Goal: Information Seeking & Learning: Learn about a topic

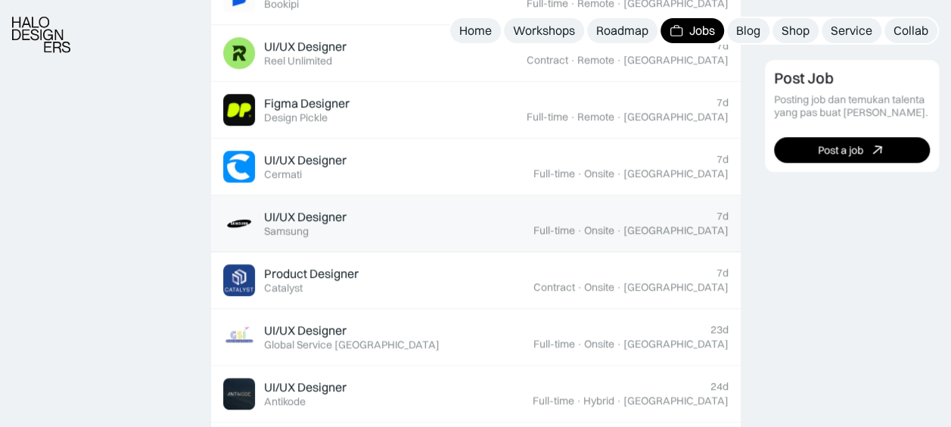
scroll to position [756, 0]
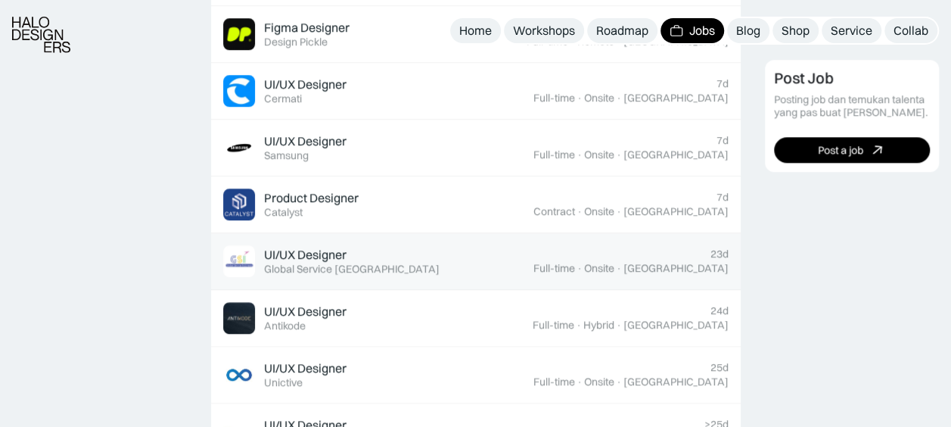
click at [463, 272] on div "UI/UX Designer Featured Global Service Indonesia" at bounding box center [378, 261] width 310 height 32
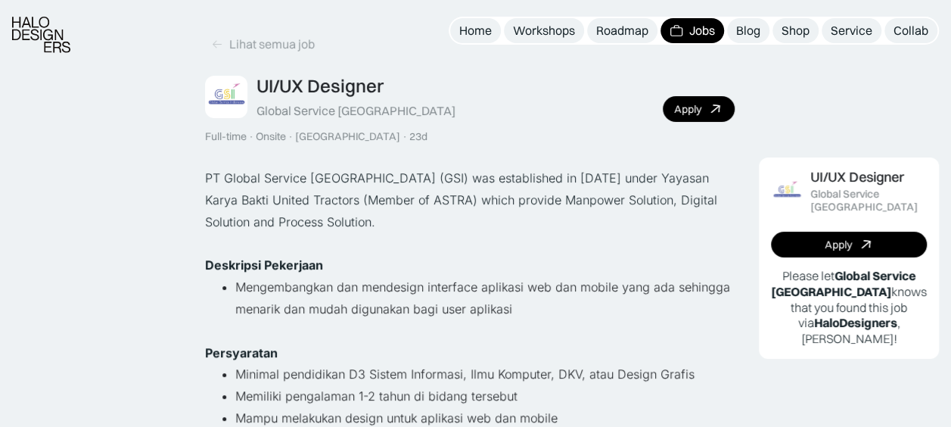
scroll to position [151, 0]
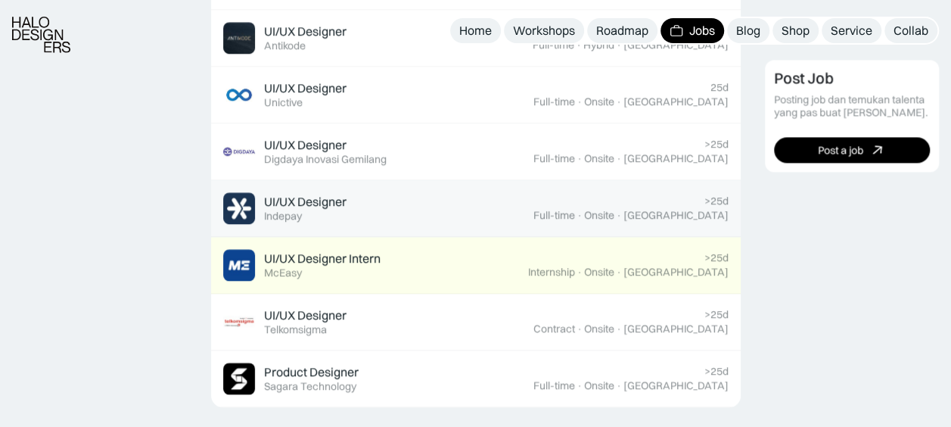
scroll to position [1059, 0]
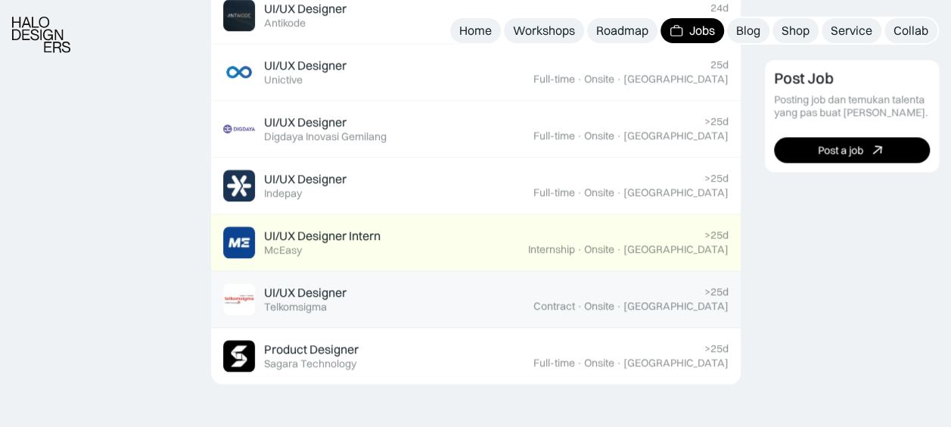
click at [533, 283] on div "UI/UX Designer Featured Telkomsigma" at bounding box center [378, 299] width 310 height 32
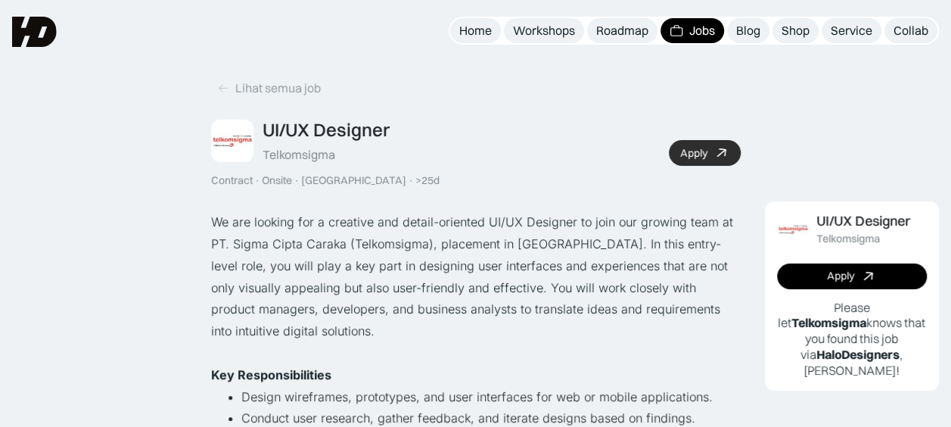
click at [726, 154] on icon at bounding box center [721, 153] width 22 height 22
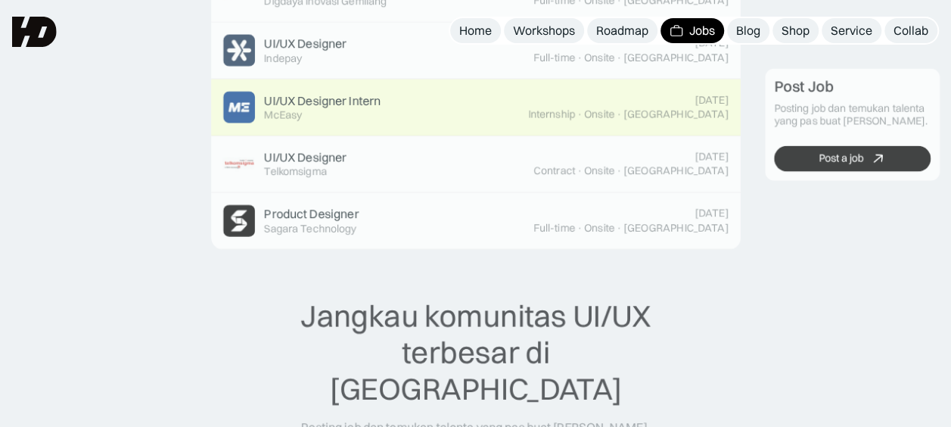
scroll to position [1059, 0]
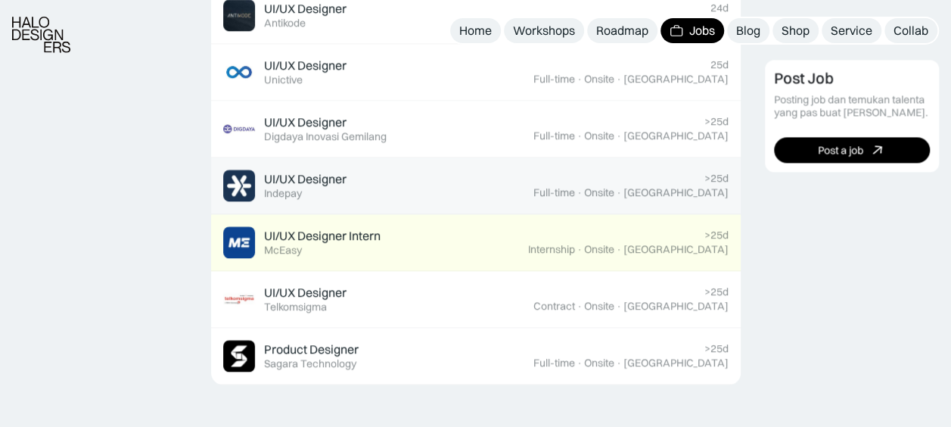
click at [361, 169] on div "UI/UX Designer Featured Indepay" at bounding box center [378, 185] width 310 height 32
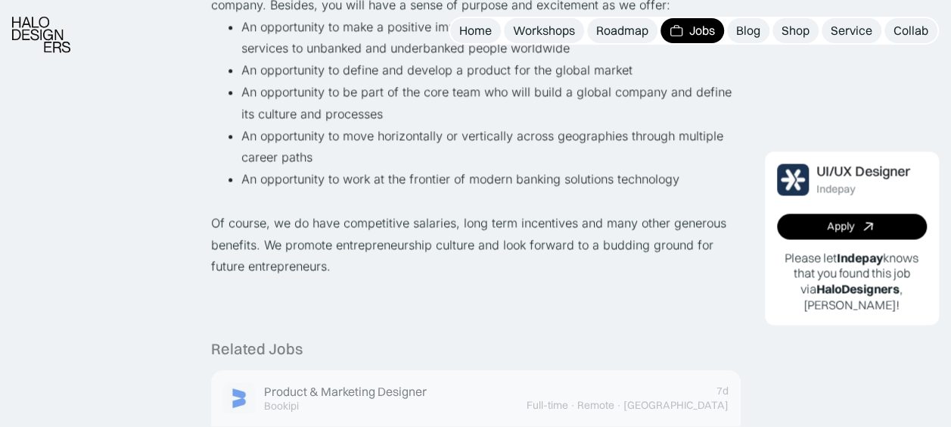
scroll to position [1135, 0]
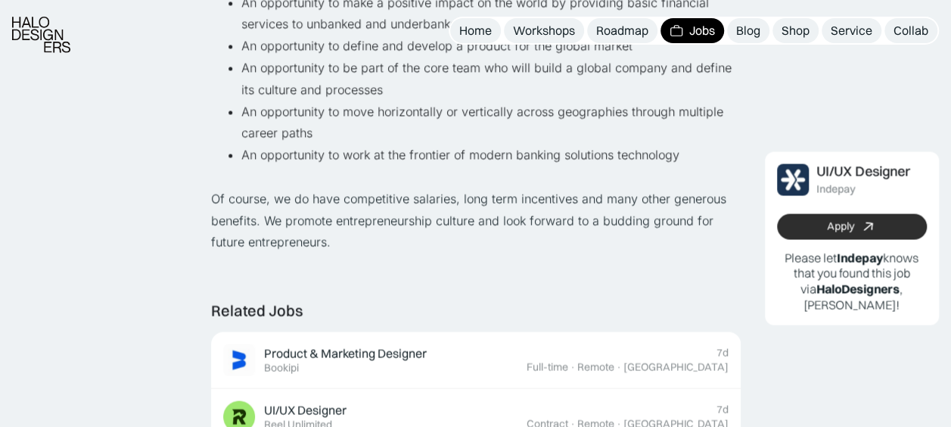
click at [810, 219] on link "Apply" at bounding box center [852, 226] width 151 height 26
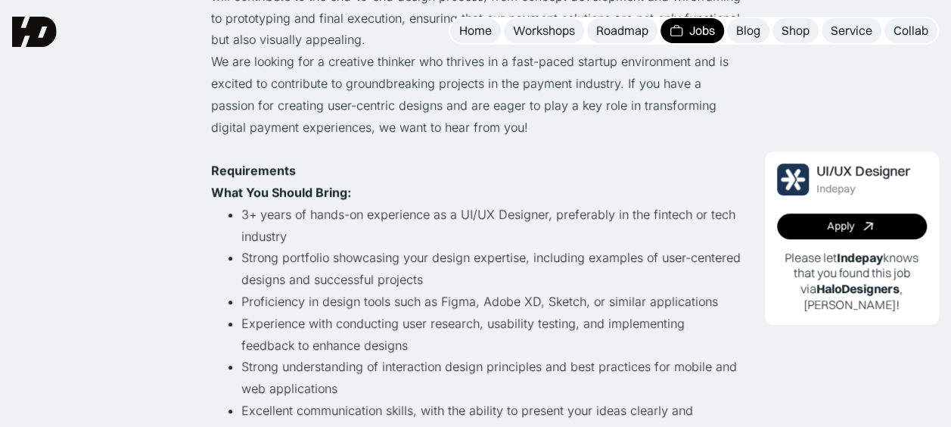
scroll to position [76, 0]
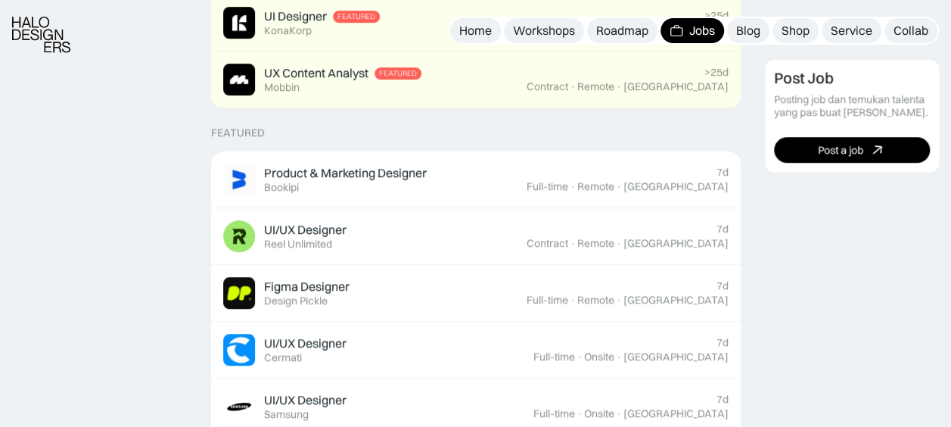
scroll to position [522, 0]
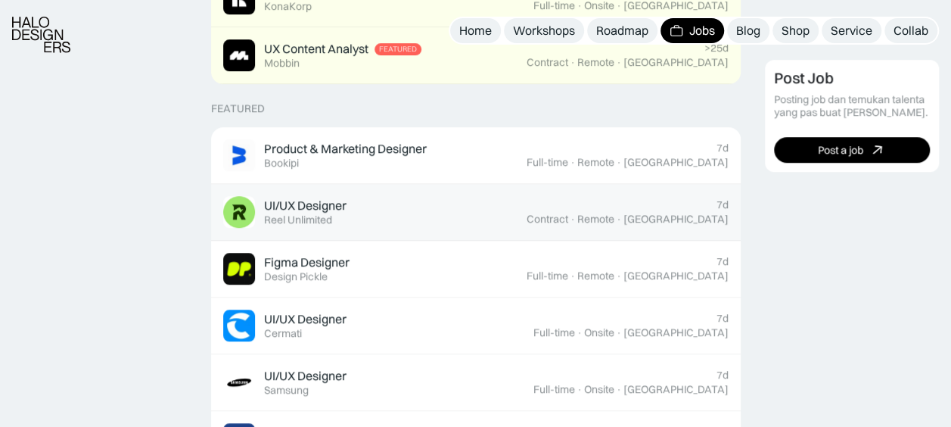
click at [439, 228] on link "UI/UX Designer Featured Reel Unlimited 7d Contract · Remote · [GEOGRAPHIC_DATA]" at bounding box center [475, 212] width 529 height 57
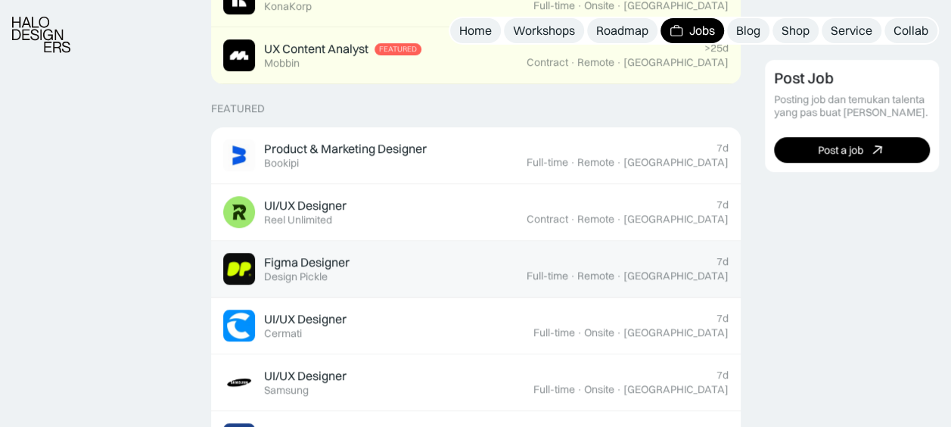
click at [526, 259] on div "Figma Designer Featured Design Pickle" at bounding box center [374, 269] width 303 height 32
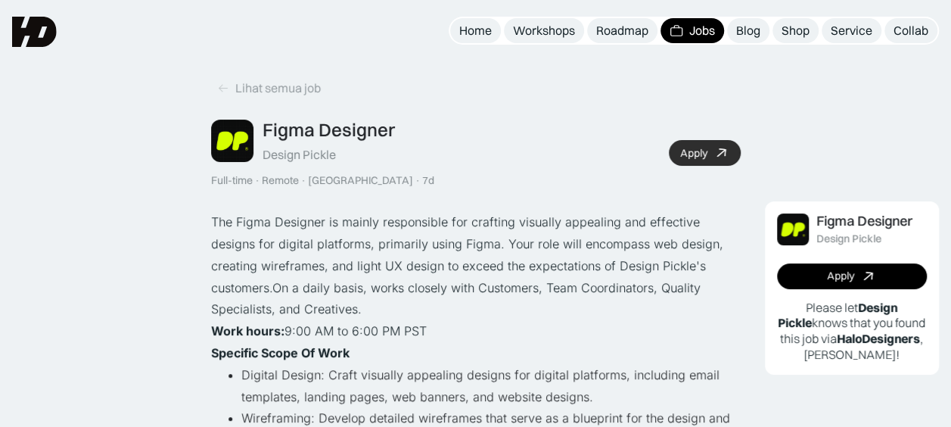
click at [701, 147] on div "Apply" at bounding box center [693, 153] width 27 height 13
